Goal: Find specific page/section: Find specific page/section

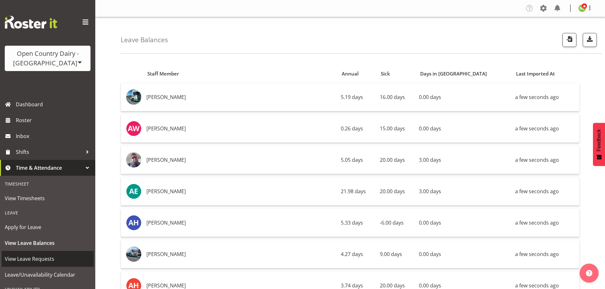
click at [33, 257] on span "View Leave Requests" at bounding box center [48, 259] width 86 height 10
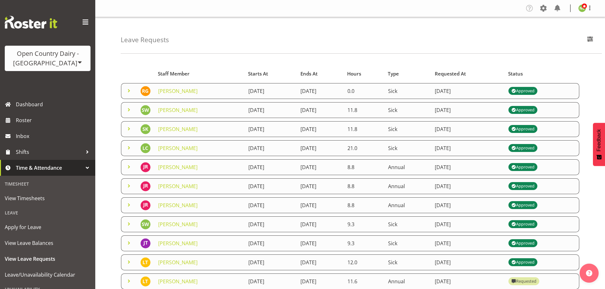
click at [126, 89] on span at bounding box center [129, 91] width 8 height 8
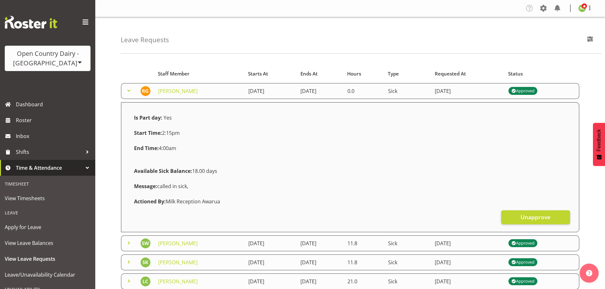
click at [126, 89] on span at bounding box center [129, 91] width 8 height 8
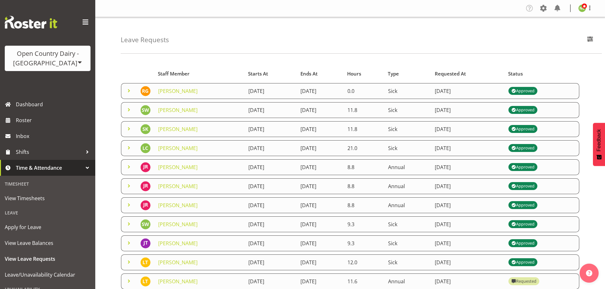
click at [129, 109] on span at bounding box center [129, 110] width 8 height 8
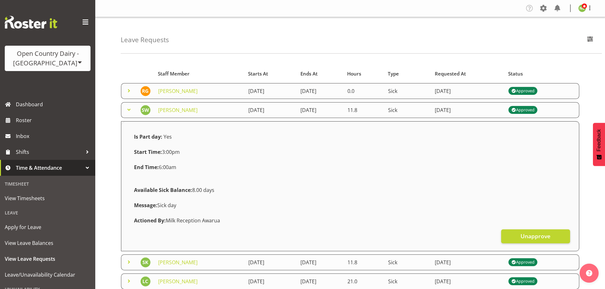
click at [129, 109] on span at bounding box center [129, 110] width 8 height 8
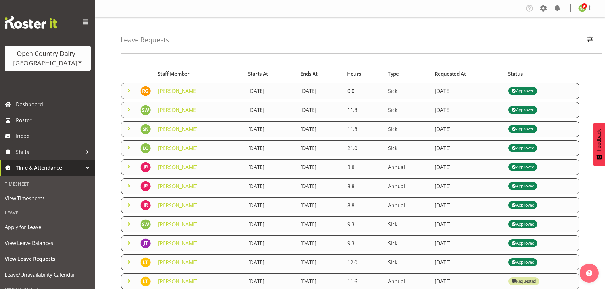
click at [130, 127] on span at bounding box center [129, 129] width 8 height 8
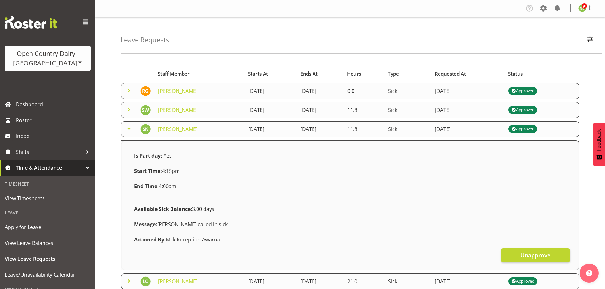
click at [129, 127] on span at bounding box center [129, 129] width 8 height 8
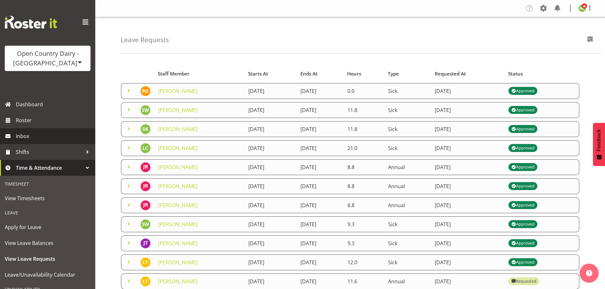
click at [31, 134] on span "Inbox" at bounding box center [54, 137] width 76 height 10
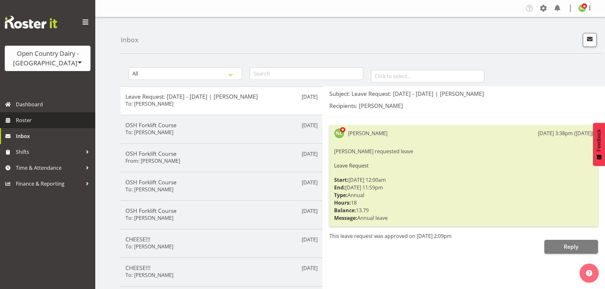
click at [40, 120] on span "Roster" at bounding box center [54, 121] width 76 height 10
